Goal: Transaction & Acquisition: Purchase product/service

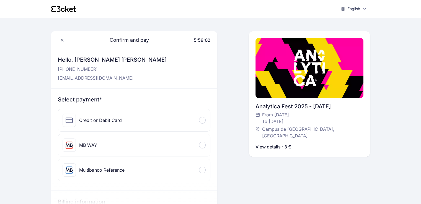
click at [202, 146] on div at bounding box center [202, 145] width 7 height 7
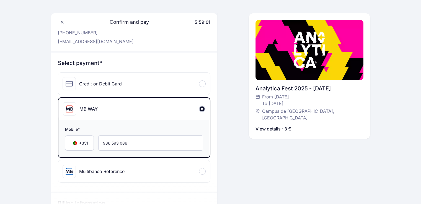
scroll to position [37, 0]
drag, startPoint x: 129, startPoint y: 144, endPoint x: 103, endPoint y: 143, distance: 25.7
click at [103, 143] on input "936 593 086" at bounding box center [150, 142] width 105 height 15
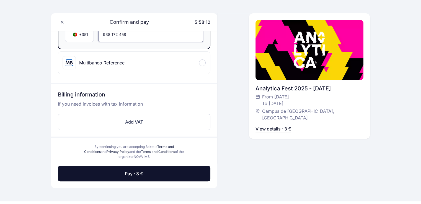
scroll to position [145, 0]
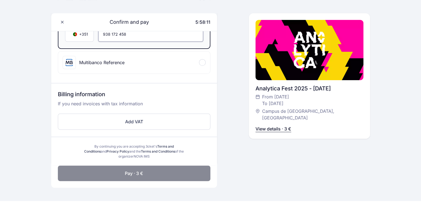
type input "938 172 458"
click at [174, 172] on button "Pay · 3 €" at bounding box center [134, 173] width 152 height 15
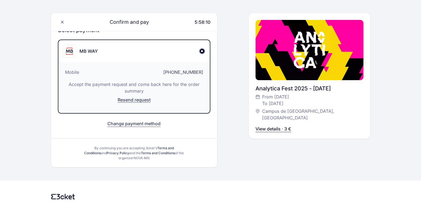
scroll to position [58, 0]
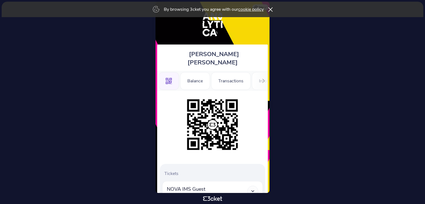
click at [272, 9] on icon at bounding box center [270, 9] width 5 height 4
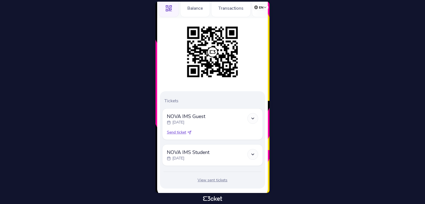
scroll to position [74, 0]
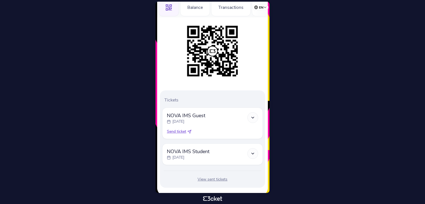
click at [189, 130] on icon at bounding box center [189, 132] width 4 height 4
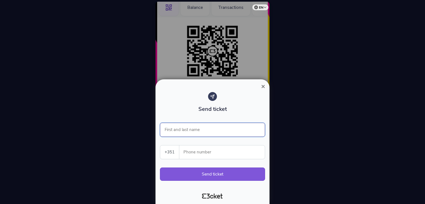
click at [184, 131] on input "First and last name" at bounding box center [212, 130] width 105 height 14
type input "Nicole Santos"
click at [192, 153] on input "Phone number" at bounding box center [224, 152] width 81 height 14
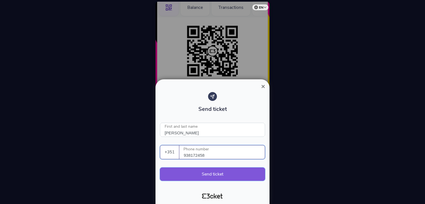
type input "938172458"
click at [206, 176] on button "Send ticket" at bounding box center [212, 174] width 105 height 13
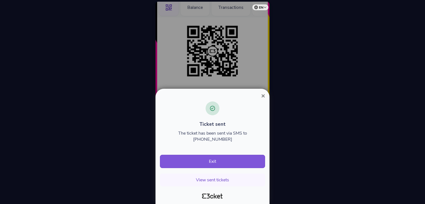
click at [262, 96] on span "×" at bounding box center [263, 95] width 4 height 7
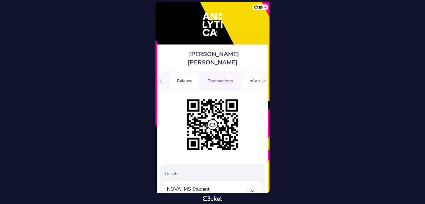
scroll to position [0, 22]
click at [243, 72] on div "Information" at bounding box center [247, 81] width 37 height 18
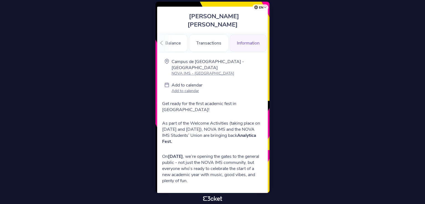
scroll to position [37, 0]
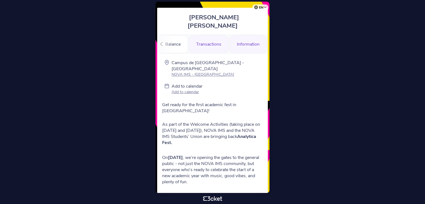
click at [210, 35] on div "Transactions" at bounding box center [209, 44] width 40 height 18
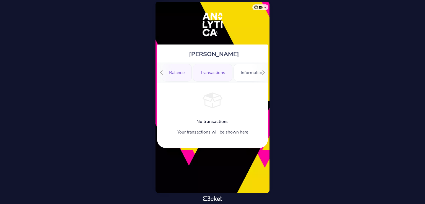
click at [178, 72] on div "Balance" at bounding box center [177, 73] width 30 height 18
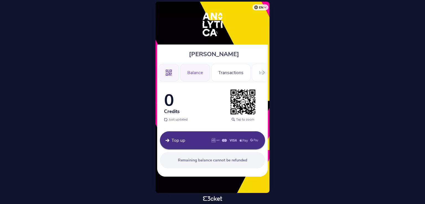
click at [168, 72] on icon at bounding box center [169, 73] width 6 height 6
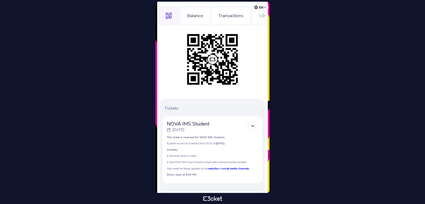
scroll to position [84, 0]
